Goal: Task Accomplishment & Management: Complete application form

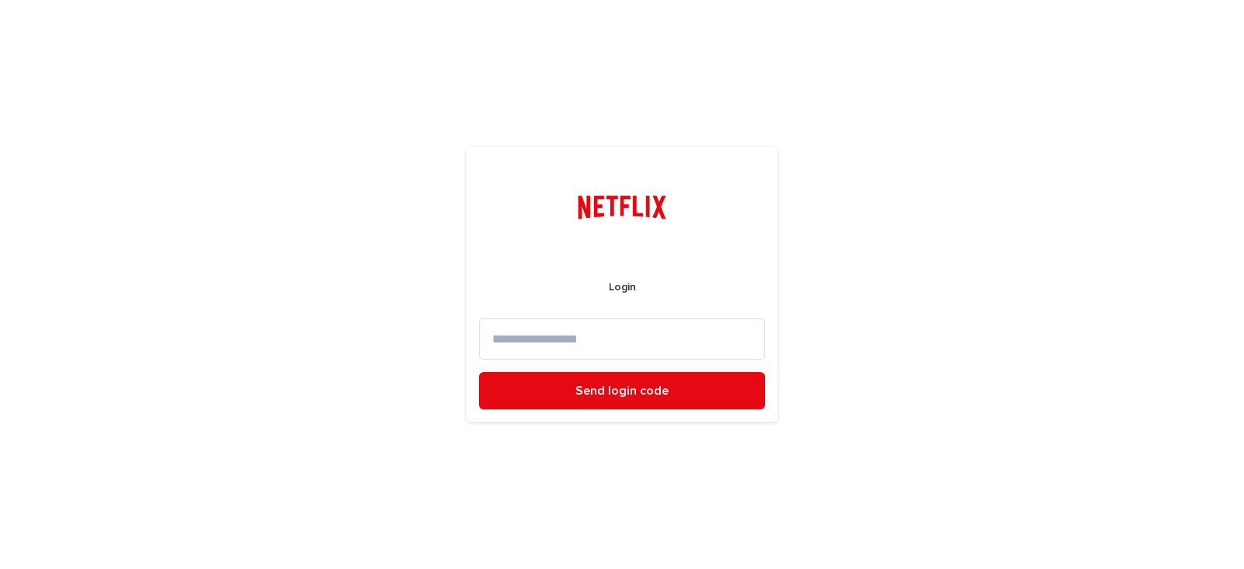
click at [569, 332] on input at bounding box center [622, 338] width 286 height 41
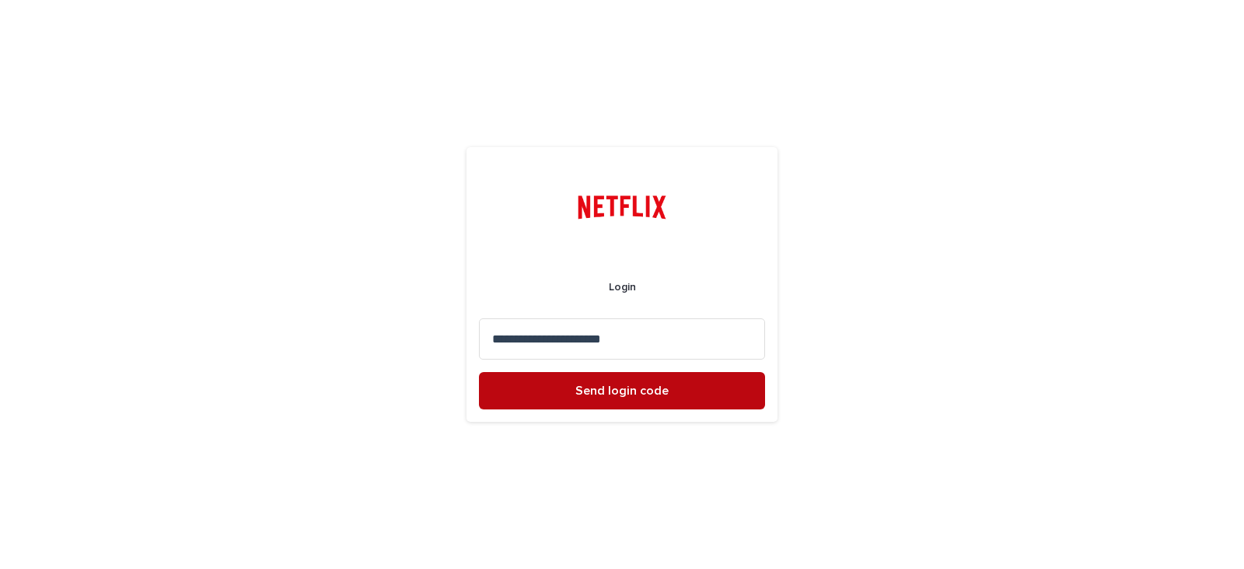
type input "**********"
click at [618, 394] on span "Send login code" at bounding box center [622, 390] width 93 height 12
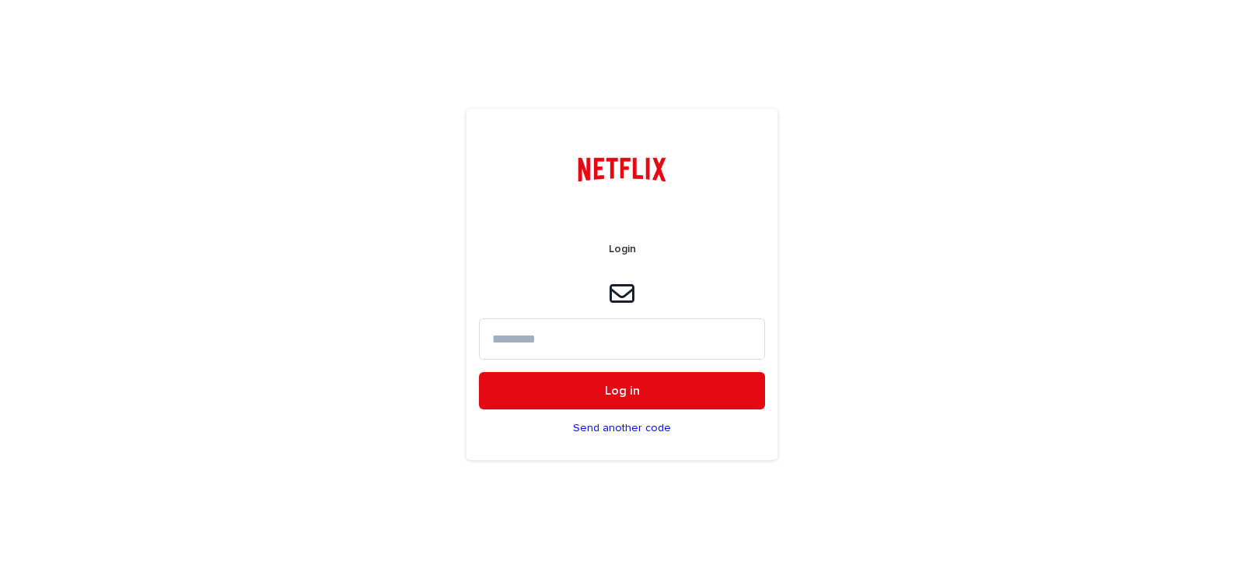
click at [578, 338] on input at bounding box center [622, 338] width 286 height 41
click at [561, 340] on input at bounding box center [622, 338] width 286 height 41
paste input "******"
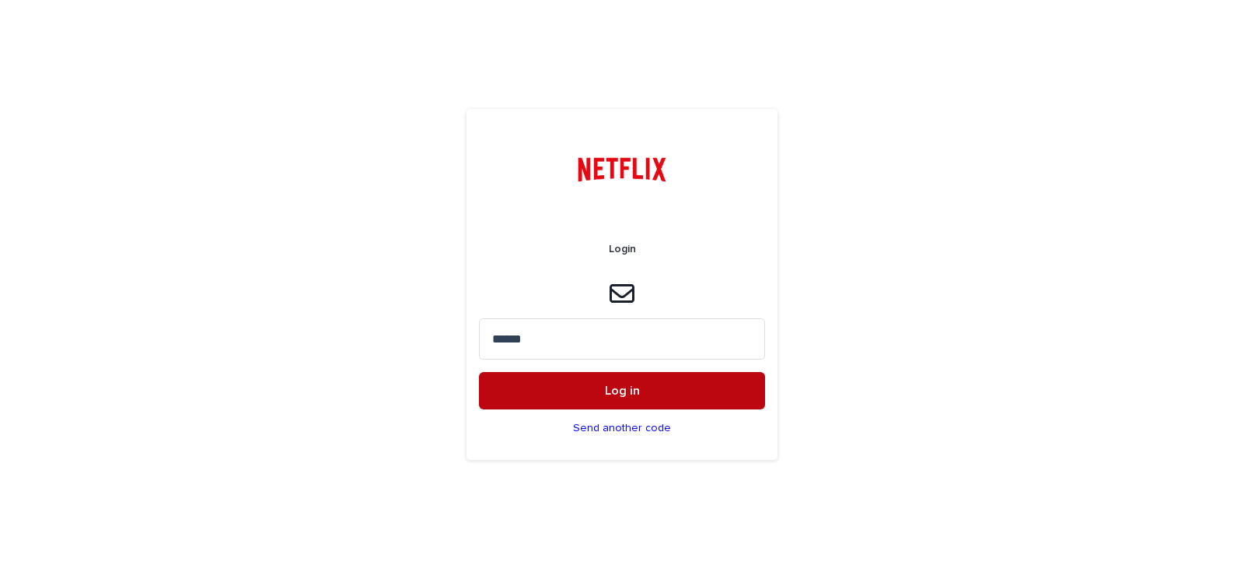
type input "******"
click at [590, 390] on button "Log in" at bounding box center [622, 390] width 286 height 37
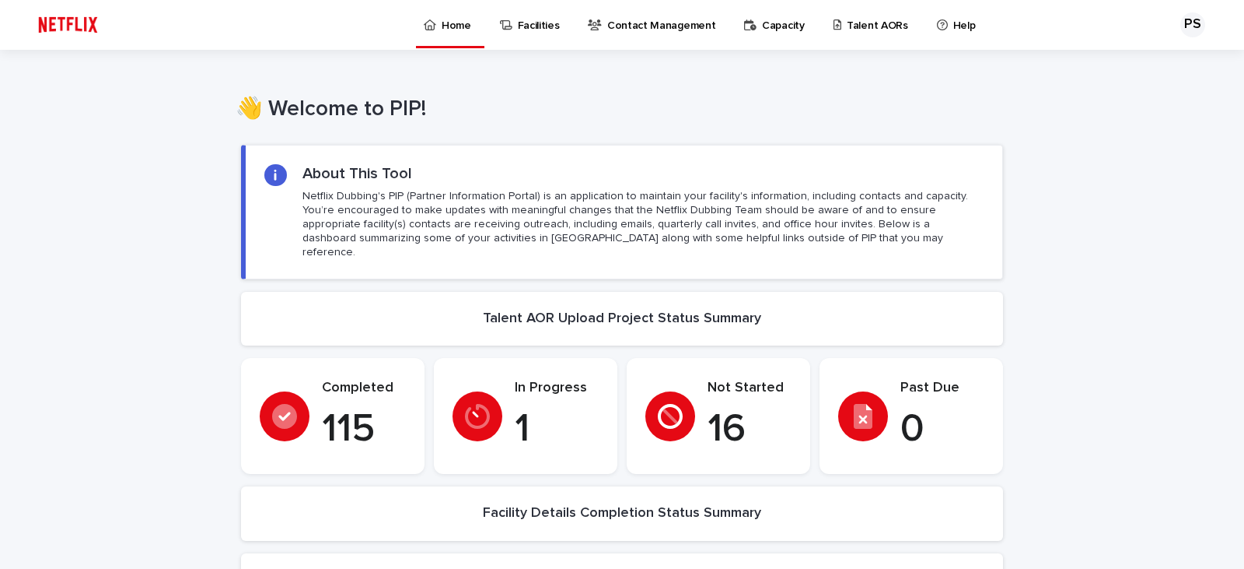
click at [857, 28] on p "Talent AORs" at bounding box center [877, 16] width 61 height 33
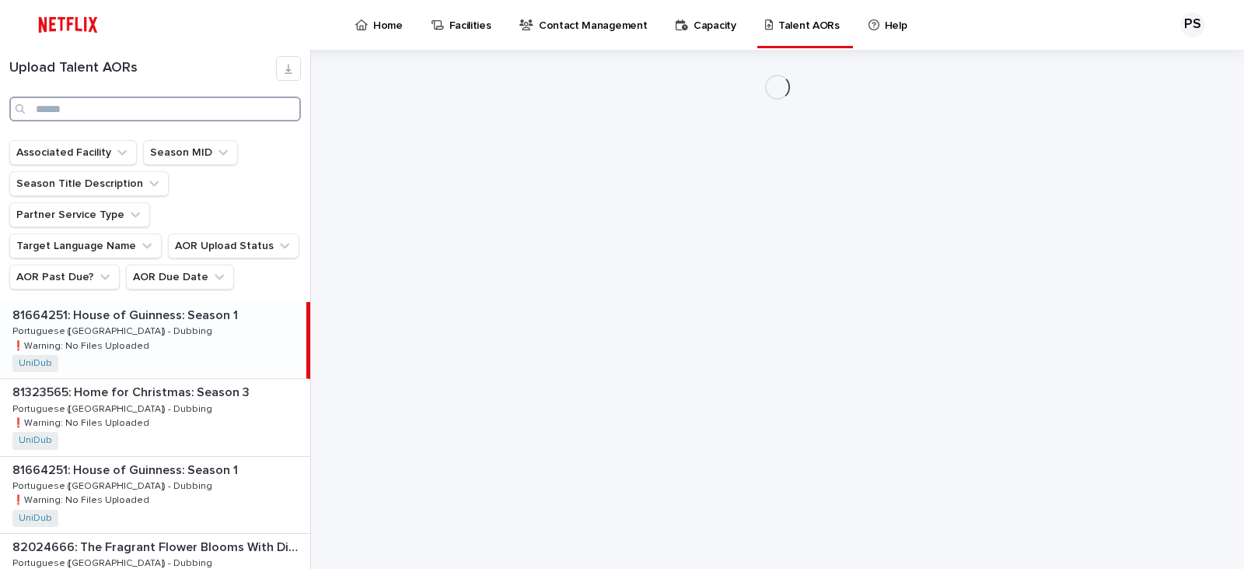
click at [93, 108] on input "Search" at bounding box center [155, 108] width 292 height 25
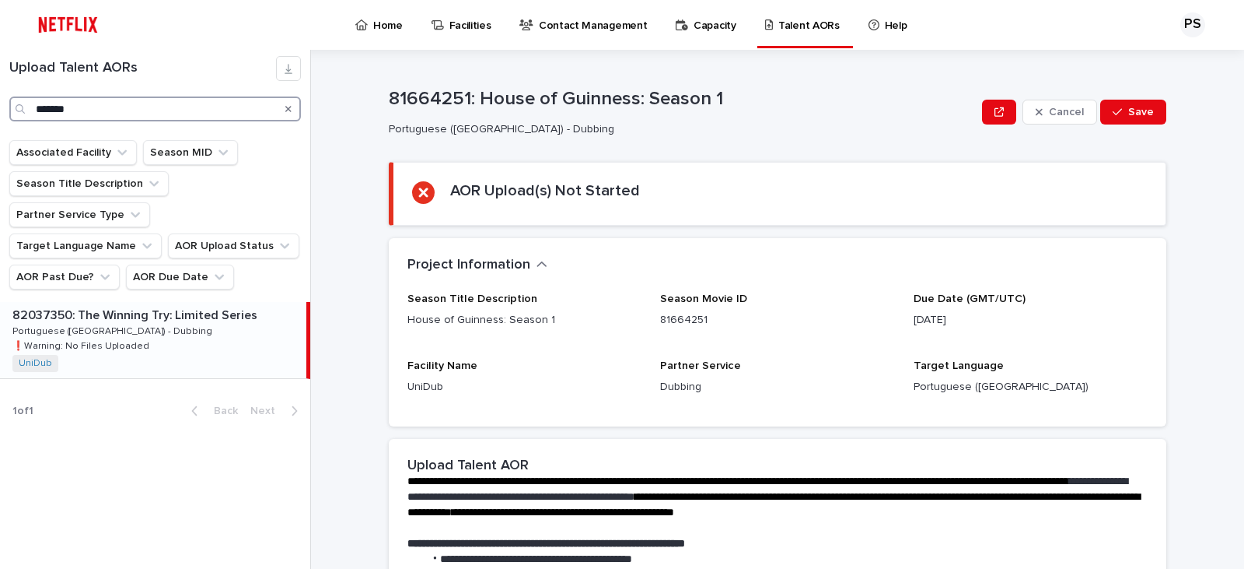
type input "*******"
click at [106, 305] on p "82037350: The Winning Try: Limited Series" at bounding box center [136, 314] width 248 height 18
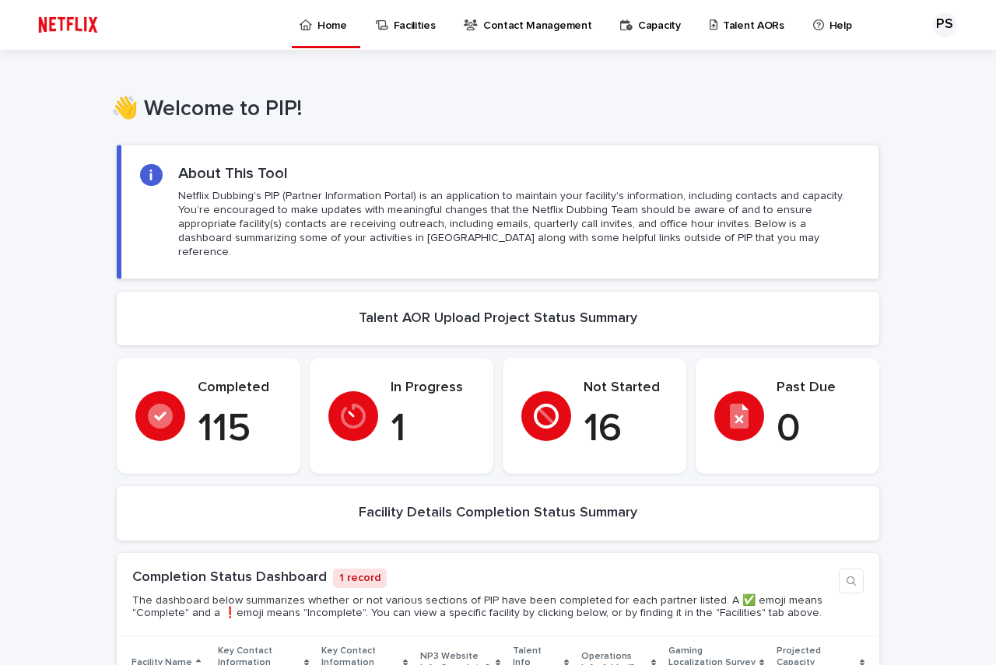
click at [734, 22] on p "Talent AORs" at bounding box center [753, 16] width 61 height 33
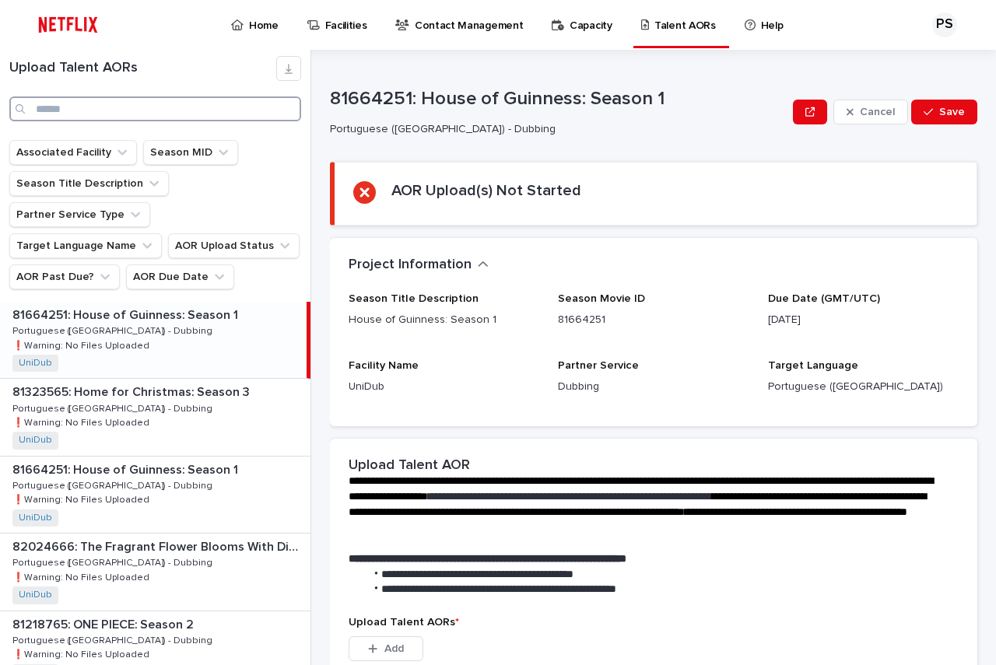
click at [109, 110] on input "Search" at bounding box center [155, 108] width 292 height 25
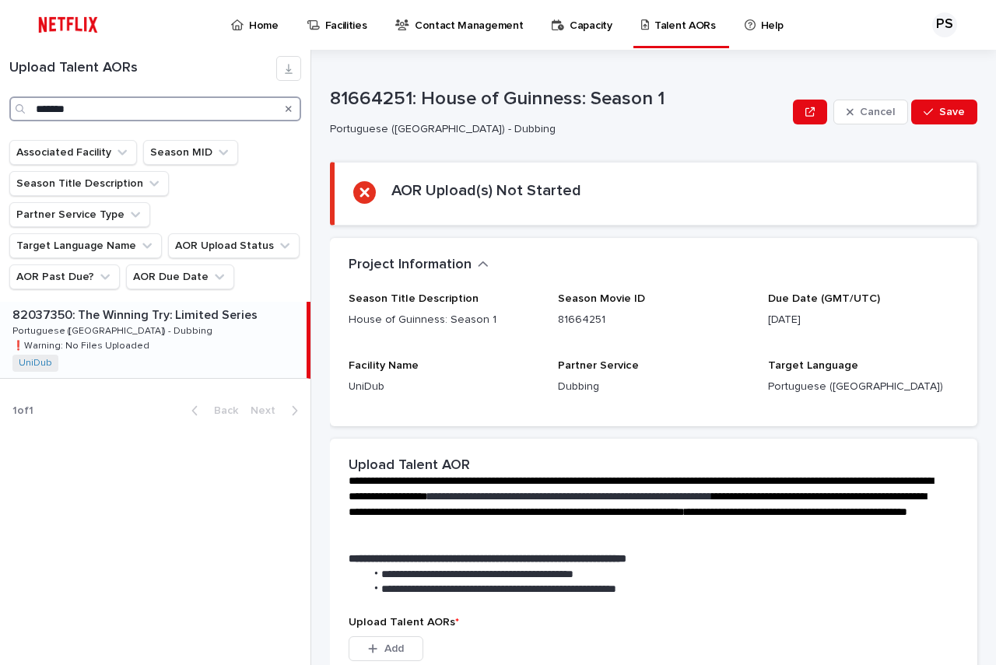
type input "*******"
click at [133, 305] on p "82037350: The Winning Try: Limited Series" at bounding box center [136, 314] width 248 height 18
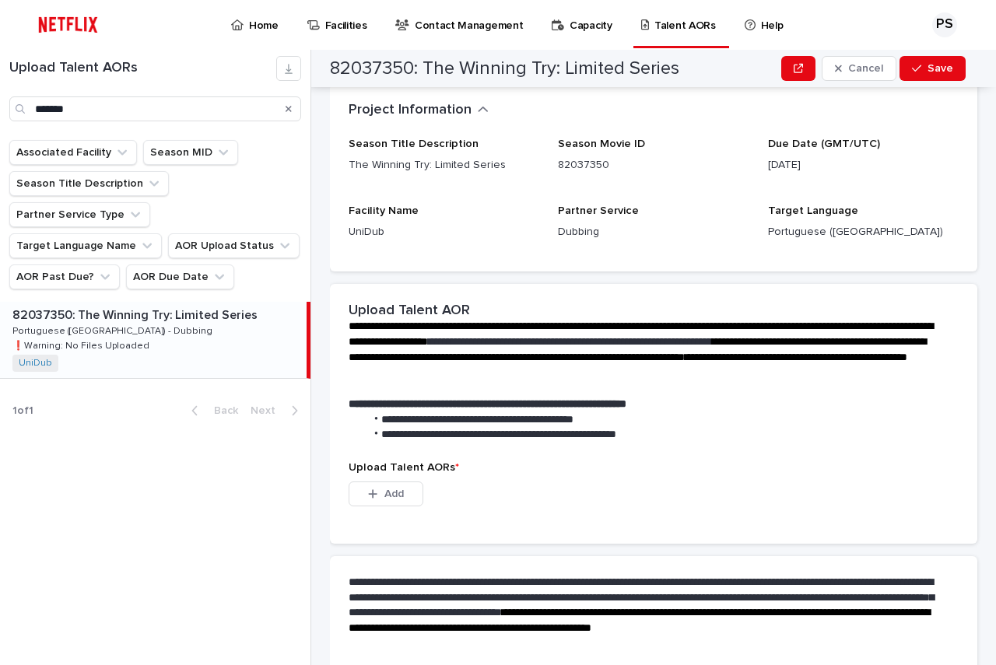
scroll to position [143, 0]
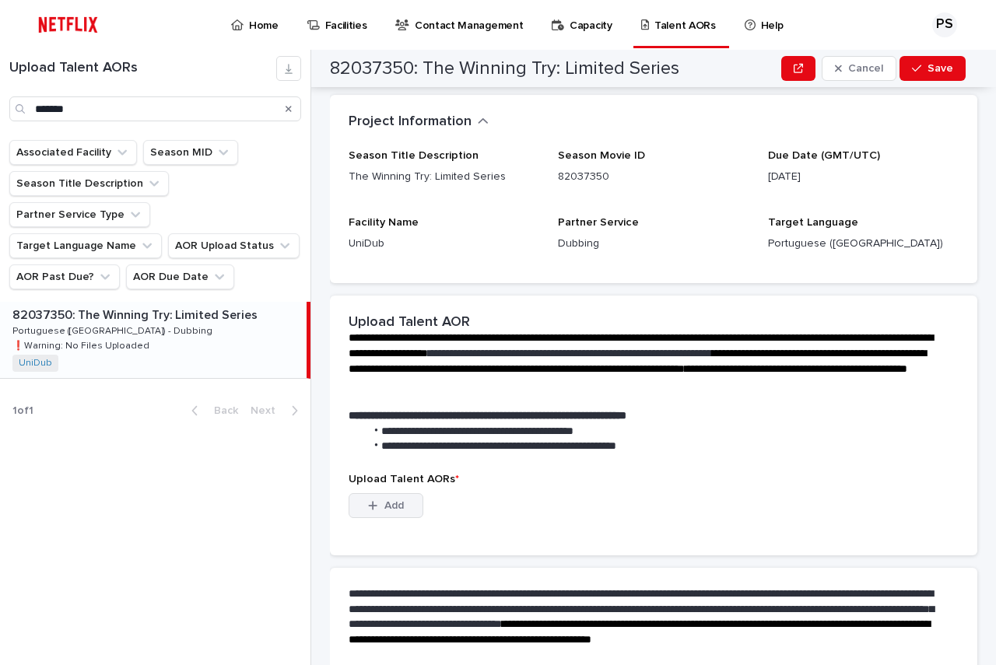
click at [398, 506] on span "Add" at bounding box center [393, 505] width 19 height 11
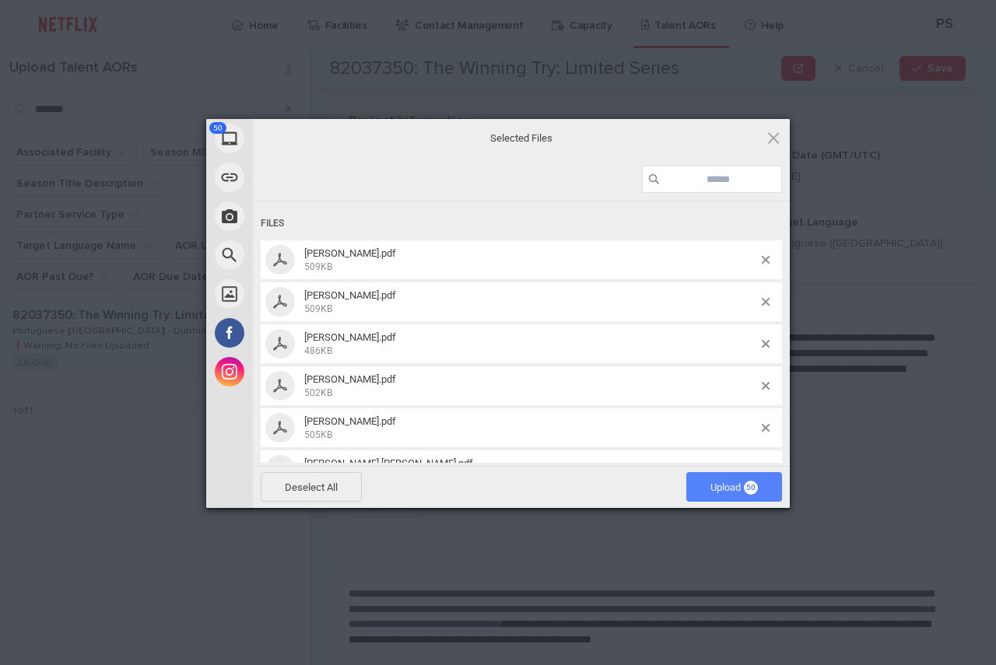
click at [714, 485] on span "Upload 50" at bounding box center [733, 487] width 47 height 12
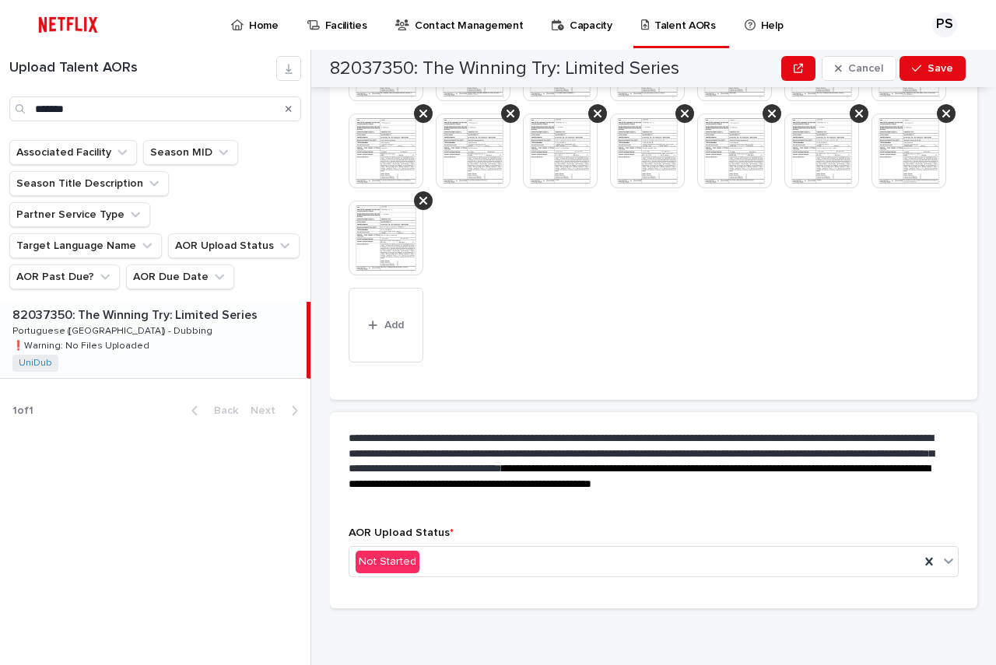
scroll to position [1056, 0]
click at [388, 320] on span "Add" at bounding box center [393, 325] width 19 height 11
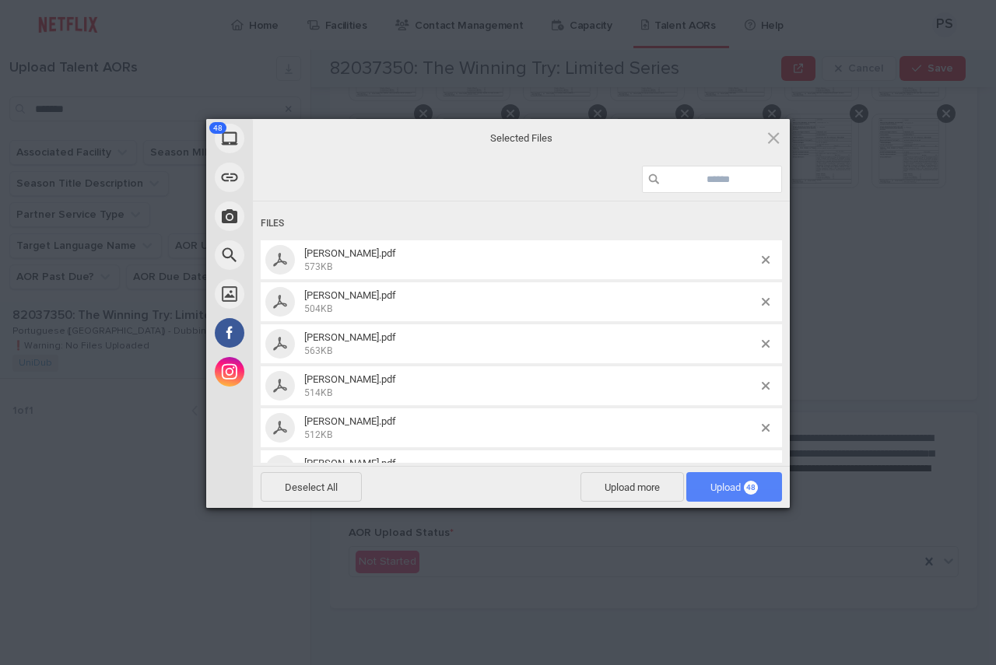
click at [714, 481] on span "Upload 48" at bounding box center [733, 487] width 47 height 12
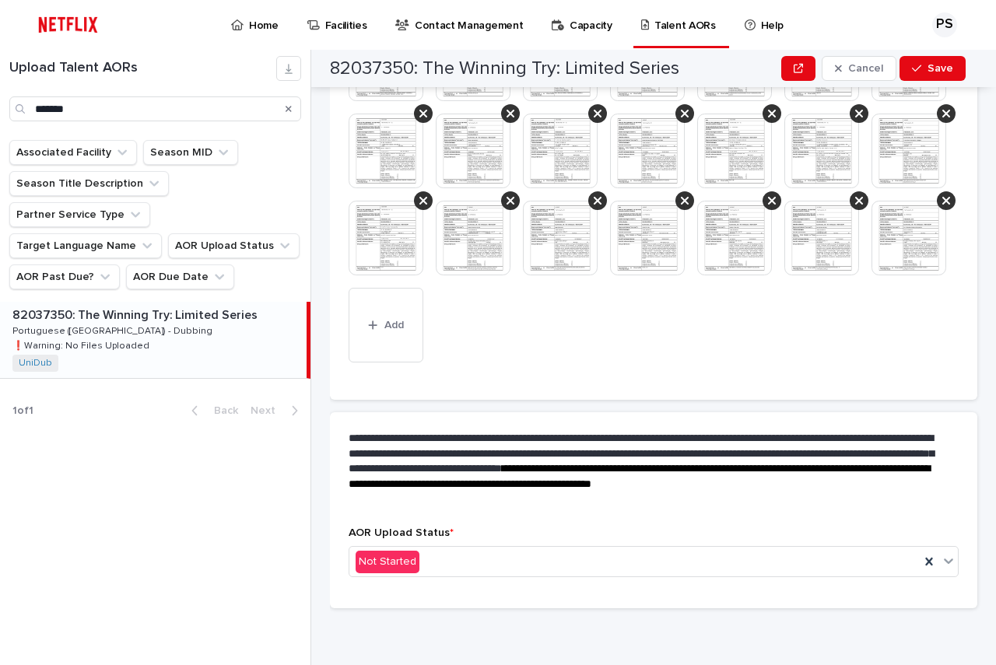
scroll to position [1678, 0]
click at [405, 362] on button "Add" at bounding box center [385, 325] width 75 height 75
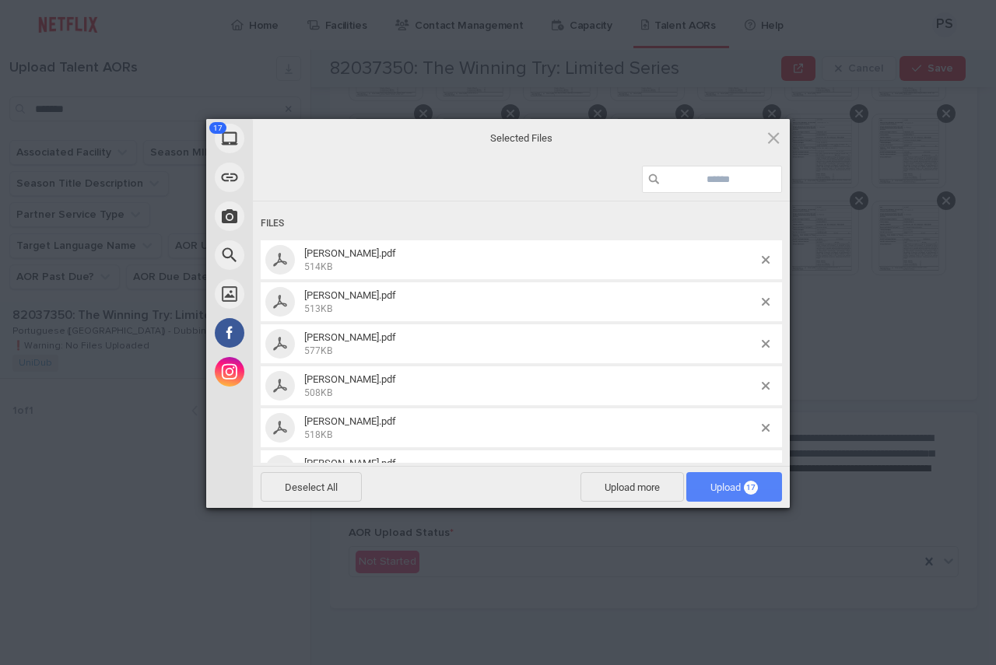
click at [726, 483] on span "Upload 17" at bounding box center [733, 487] width 47 height 12
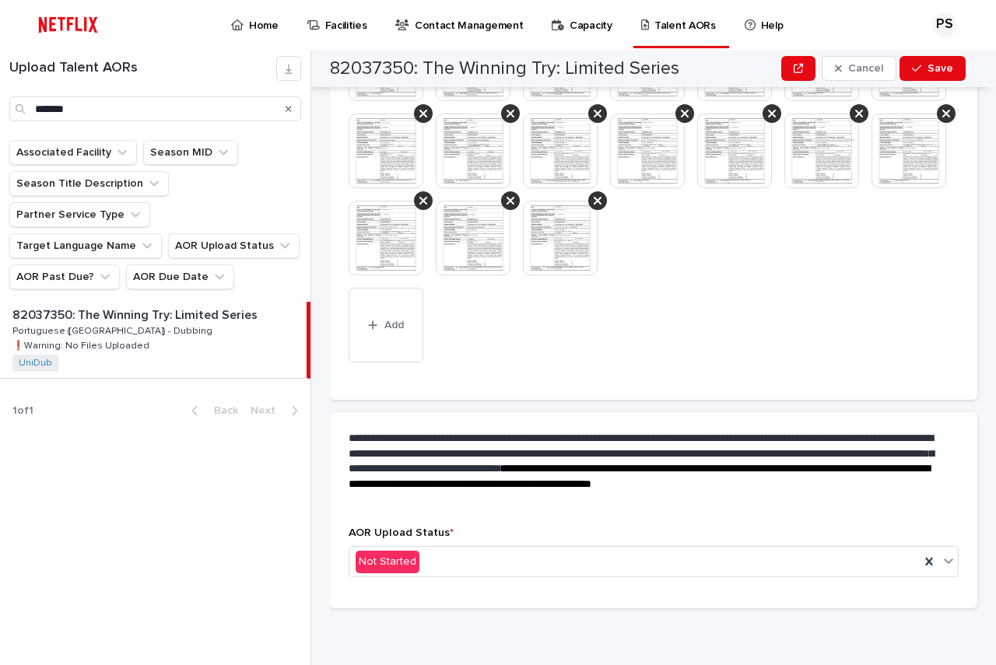
scroll to position [2014, 0]
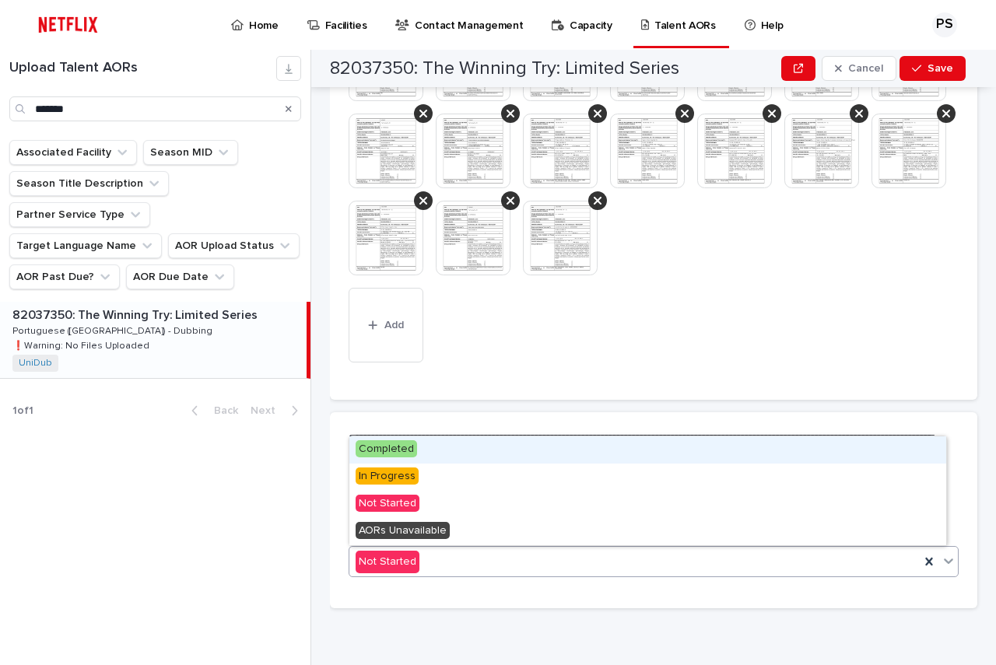
click at [377, 447] on span "Completed" at bounding box center [385, 448] width 61 height 17
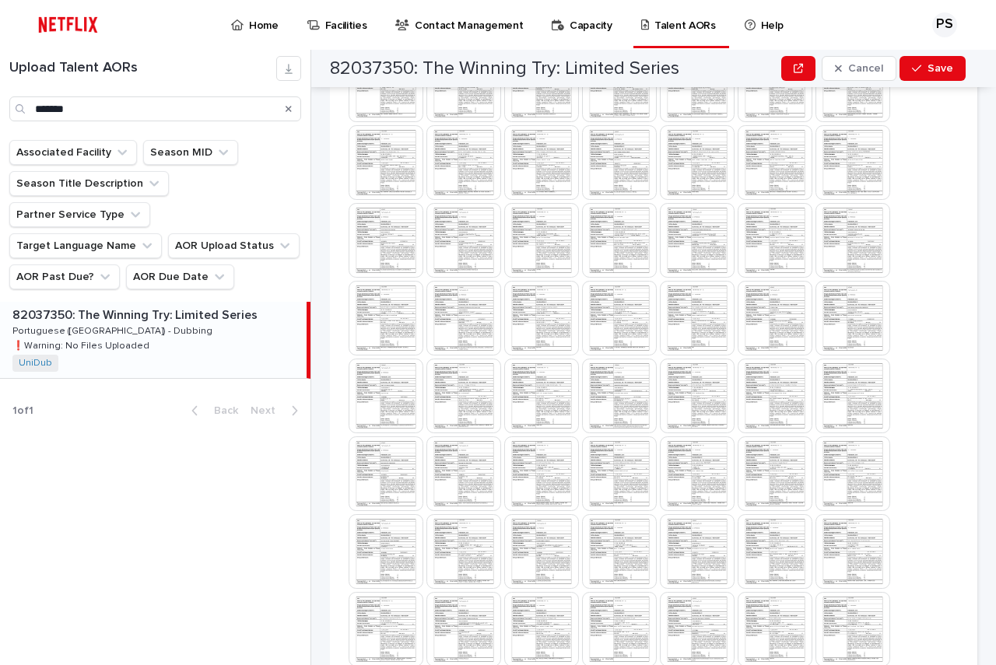
scroll to position [1011, 0]
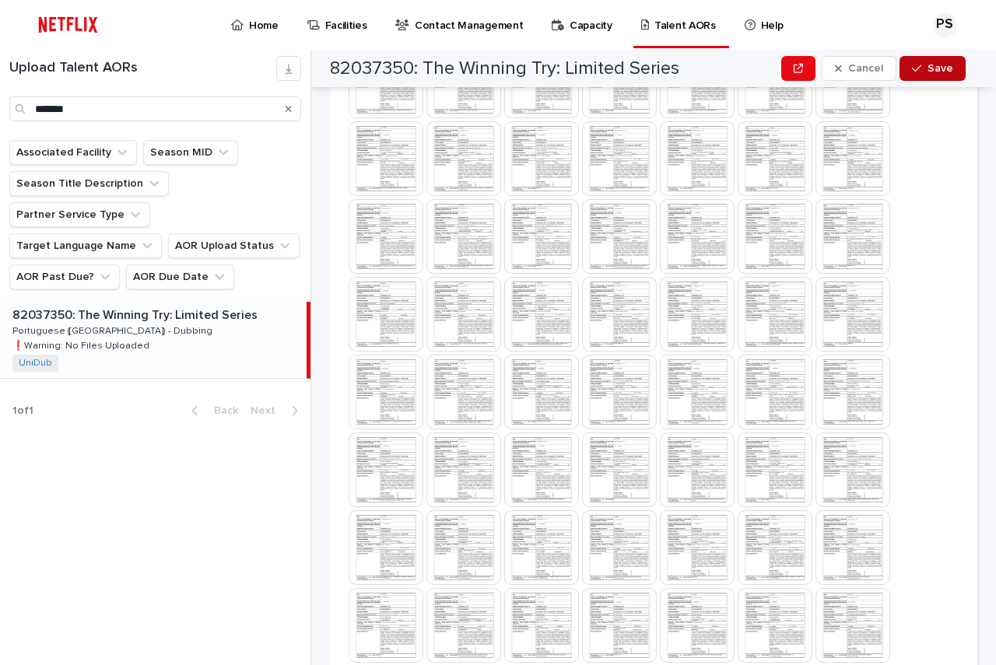
click at [936, 70] on span "Save" at bounding box center [940, 68] width 26 height 11
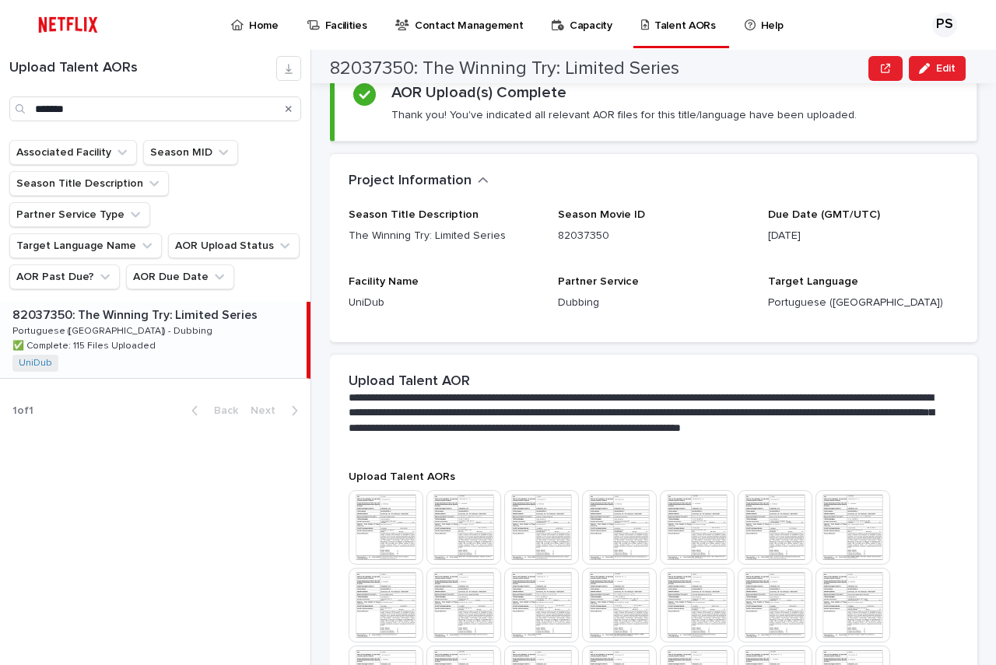
scroll to position [0, 0]
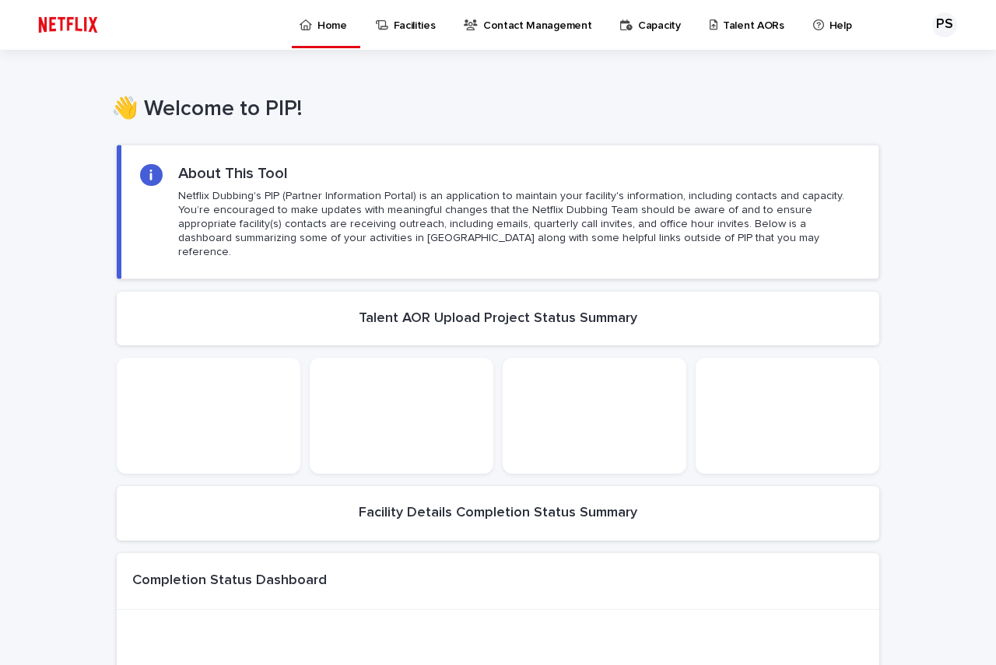
click at [639, 25] on p "Capacity" at bounding box center [659, 16] width 43 height 33
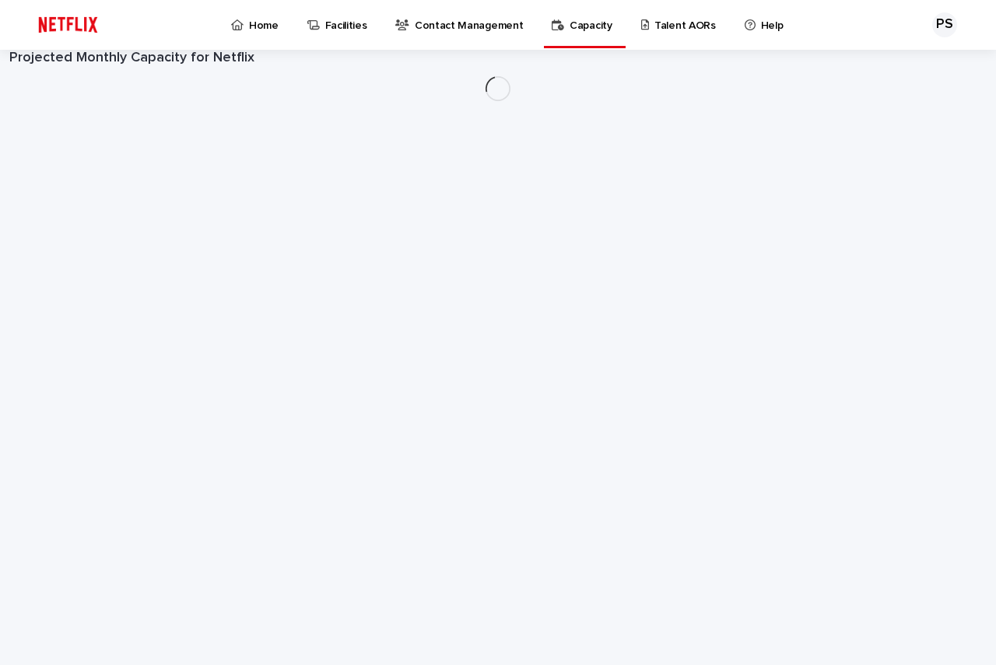
click at [654, 12] on p "Talent AORs" at bounding box center [684, 16] width 61 height 33
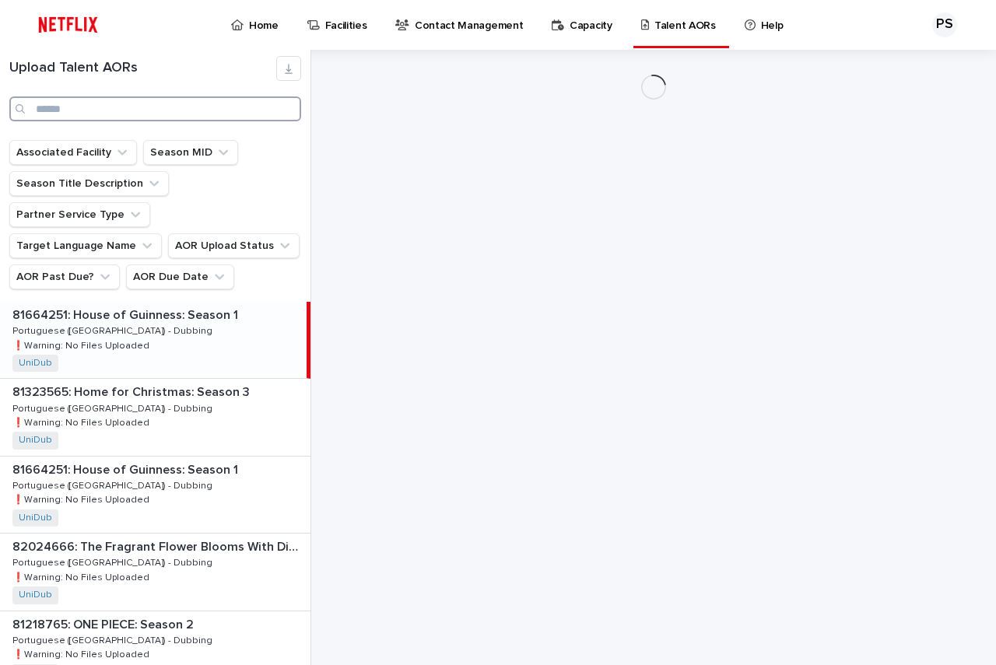
click at [101, 114] on input "Search" at bounding box center [155, 108] width 292 height 25
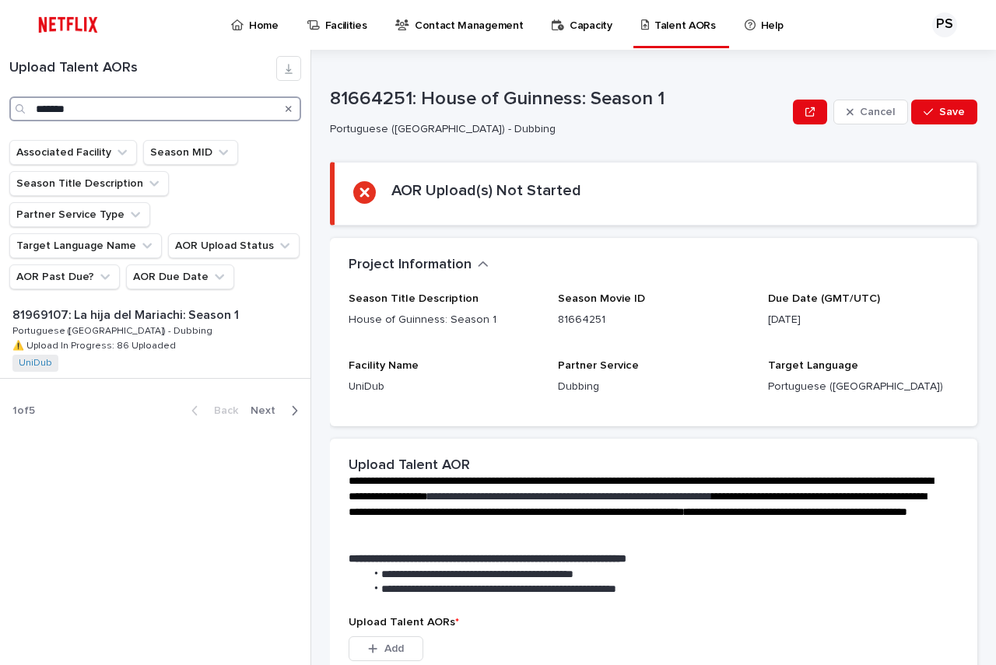
type input "*******"
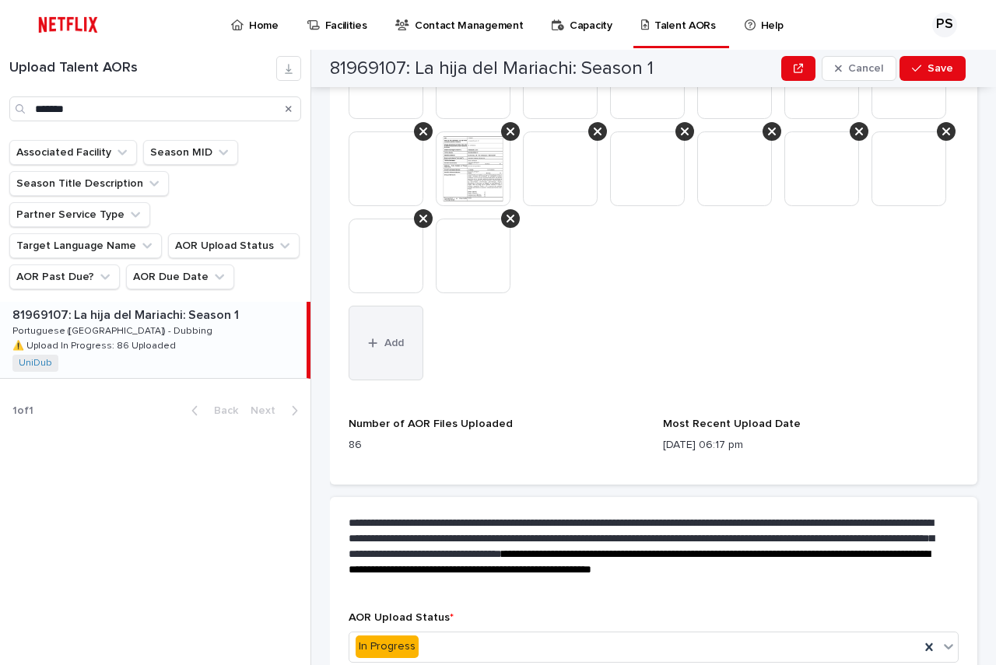
scroll to position [1478, 0]
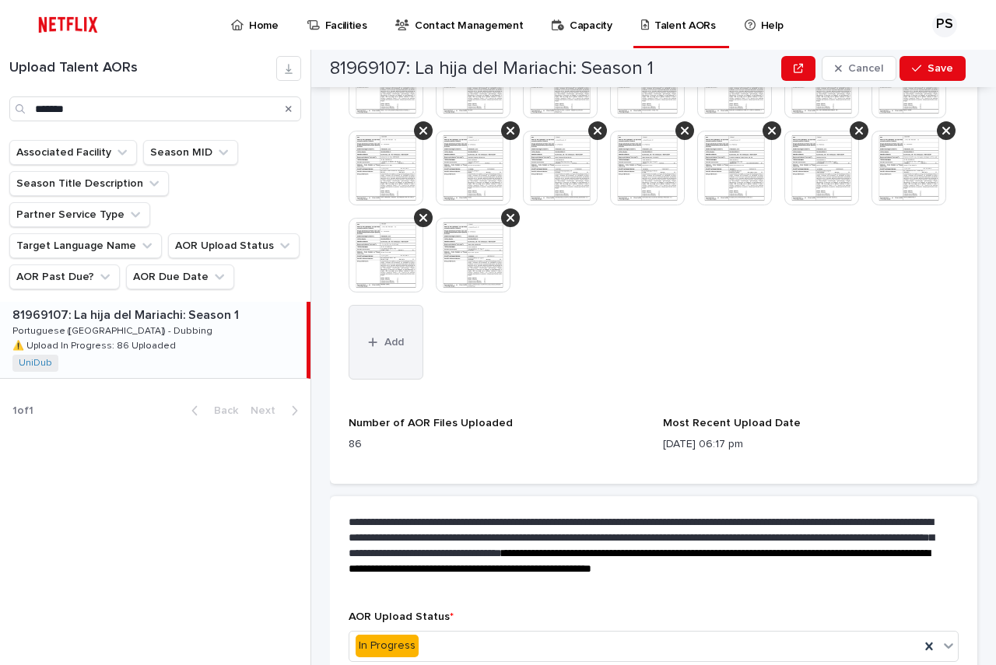
click at [379, 348] on div "button" at bounding box center [376, 342] width 16 height 11
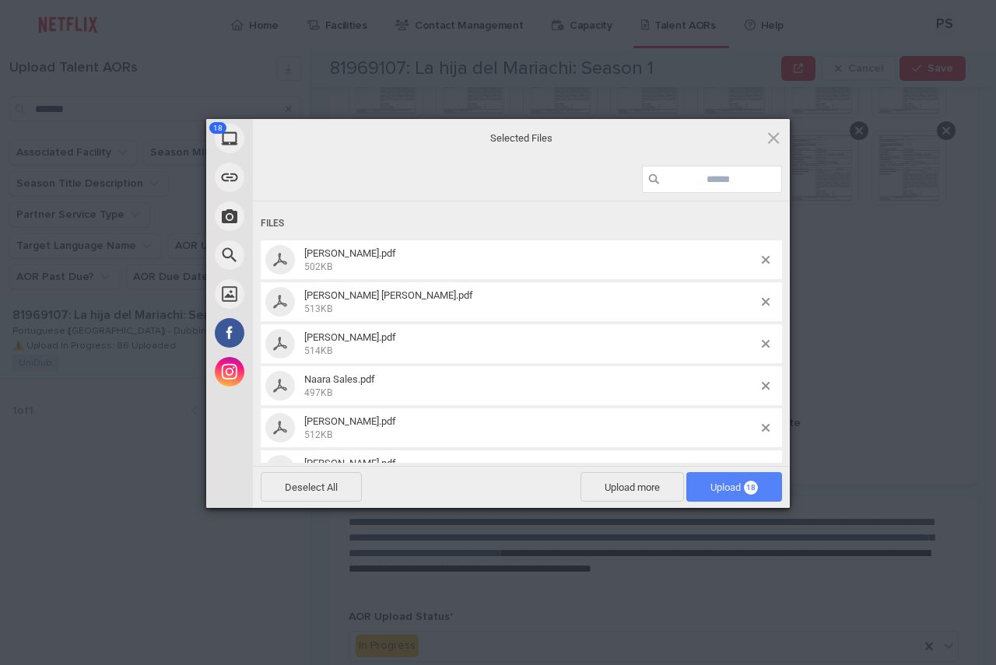
click at [694, 497] on span "Upload 18" at bounding box center [734, 487] width 96 height 30
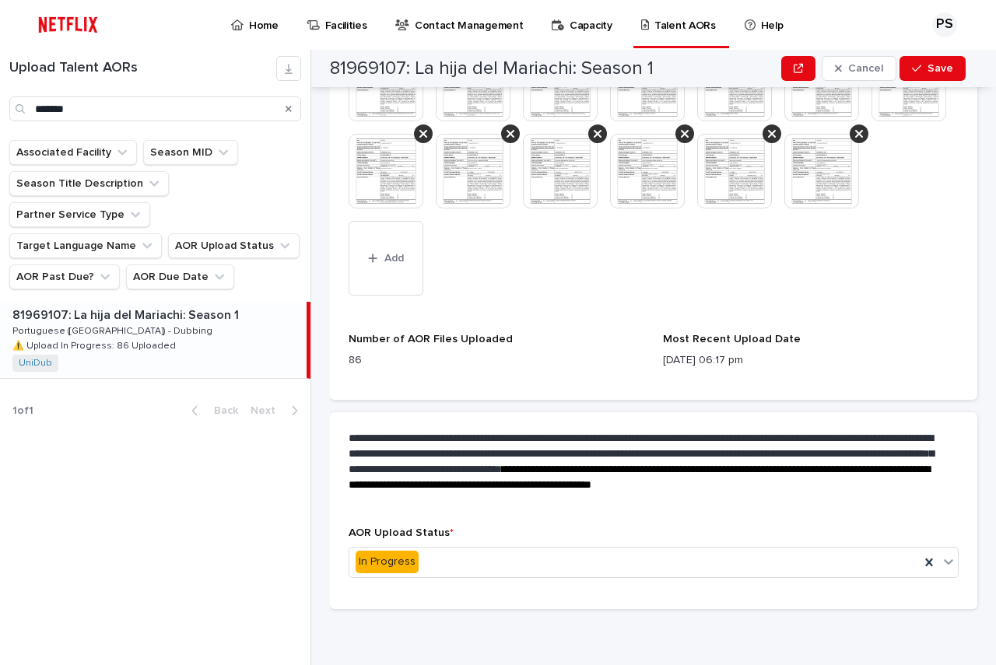
scroll to position [1764, 0]
click at [933, 75] on button "Save" at bounding box center [932, 68] width 66 height 25
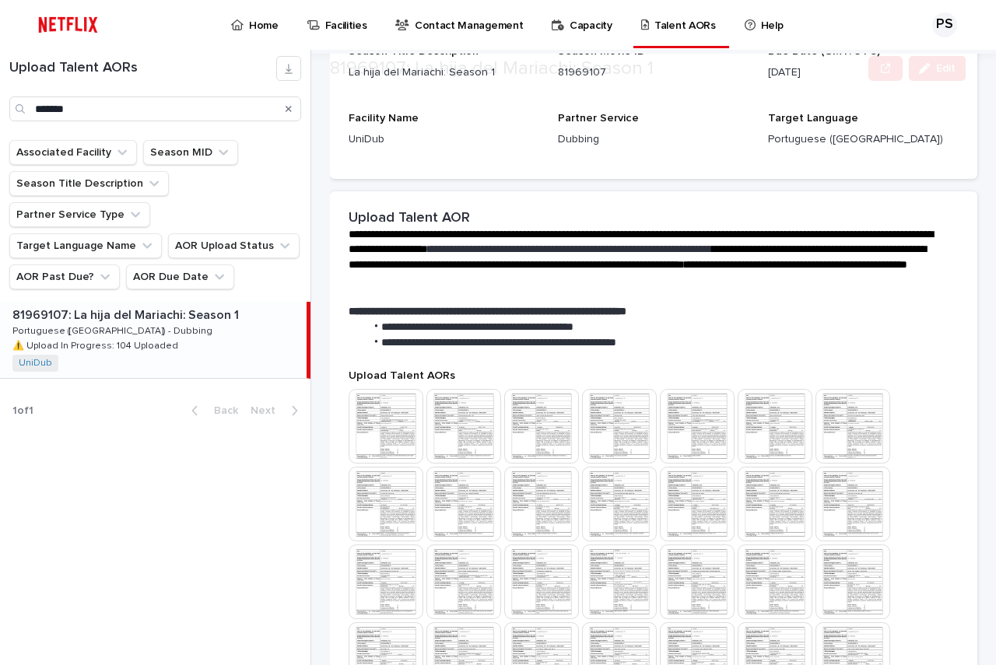
scroll to position [262, 0]
